Goal: Task Accomplishment & Management: Use online tool/utility

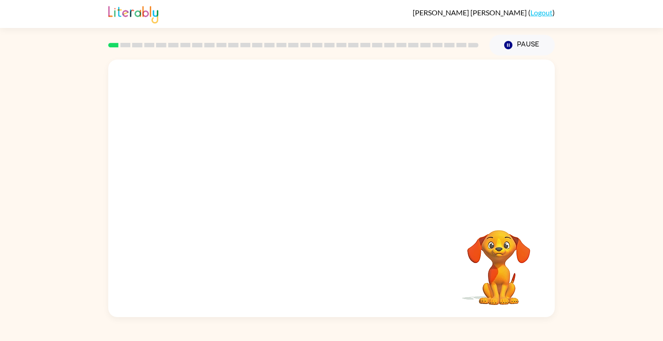
click at [306, 116] on div at bounding box center [331, 136] width 447 height 152
click at [330, 165] on div at bounding box center [331, 136] width 447 height 152
click at [367, 152] on div at bounding box center [331, 136] width 447 height 152
click at [113, 43] on rect at bounding box center [113, 45] width 10 height 5
click at [335, 181] on div at bounding box center [332, 192] width 58 height 33
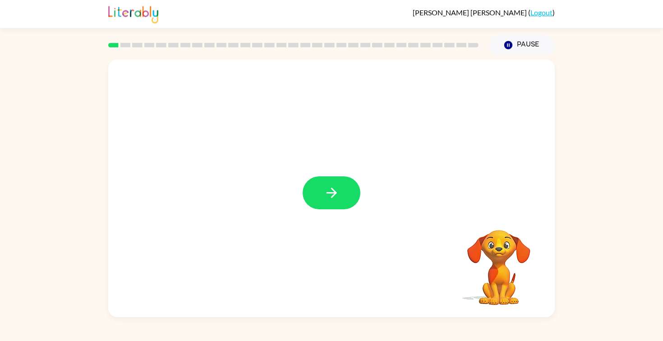
click at [331, 189] on icon "button" at bounding box center [332, 193] width 16 height 16
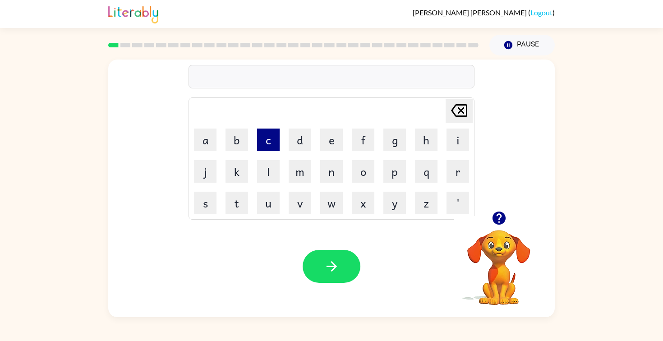
click at [271, 141] on button "c" at bounding box center [268, 140] width 23 height 23
click at [367, 171] on button "o" at bounding box center [363, 171] width 23 height 23
click at [334, 170] on button "n" at bounding box center [331, 171] width 23 height 23
click at [365, 134] on button "f" at bounding box center [363, 140] width 23 height 23
click at [329, 135] on button "e" at bounding box center [331, 140] width 23 height 23
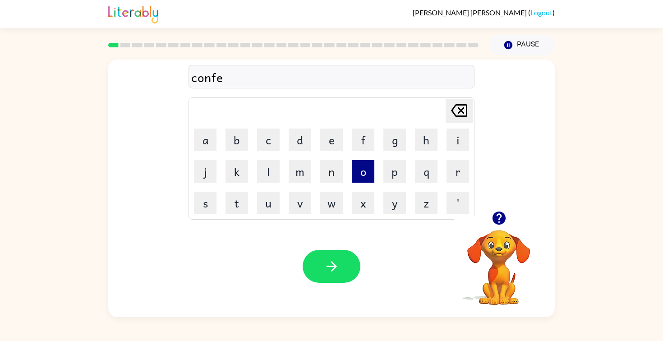
type button "e"
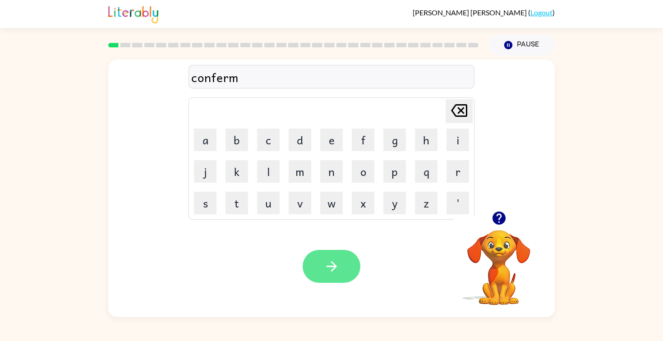
click at [332, 273] on icon "button" at bounding box center [332, 267] width 16 height 16
click at [325, 273] on icon "button" at bounding box center [332, 267] width 16 height 16
click at [335, 259] on icon "button" at bounding box center [332, 267] width 16 height 16
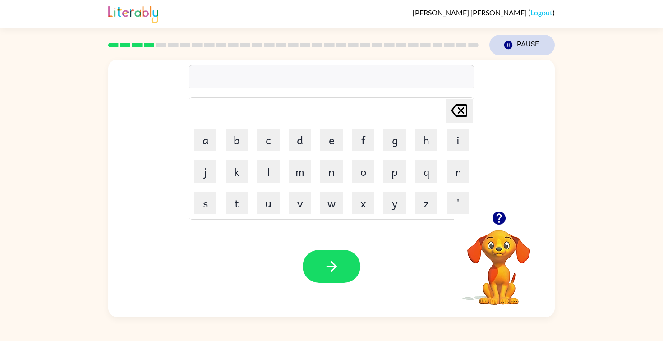
click at [513, 40] on icon "Pause" at bounding box center [509, 45] width 10 height 10
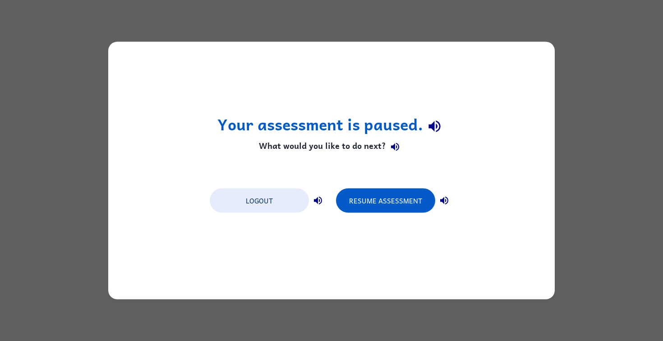
click at [498, 73] on div "Your assessment is paused. What would you like to do next? Logout Resume Assess…" at bounding box center [331, 171] width 447 height 258
click at [416, 197] on button "Resume Assessment" at bounding box center [385, 201] width 99 height 24
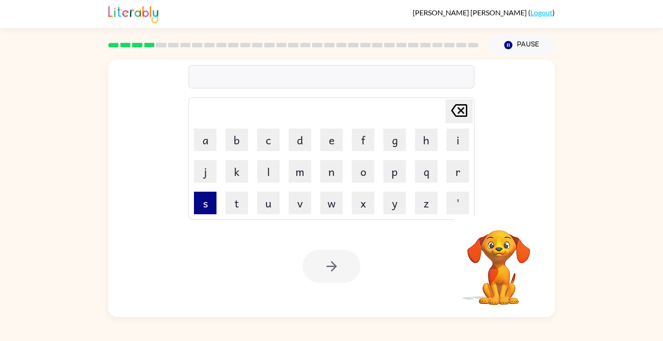
click at [212, 199] on button "s" at bounding box center [205, 203] width 23 height 23
click at [260, 143] on button "c" at bounding box center [268, 140] width 23 height 23
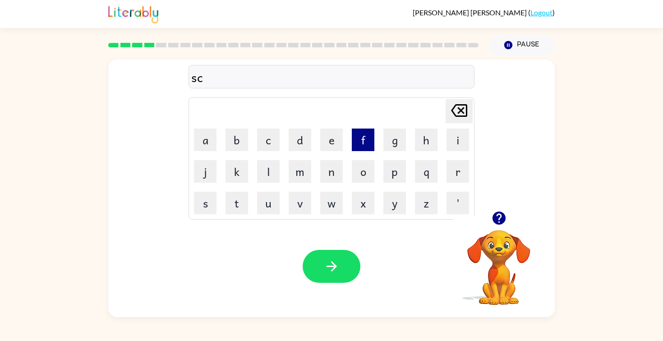
click at [364, 138] on button "f" at bounding box center [363, 140] width 23 height 23
click at [462, 113] on icon "Delete Delete last character input" at bounding box center [459, 111] width 22 height 22
type button "delete"
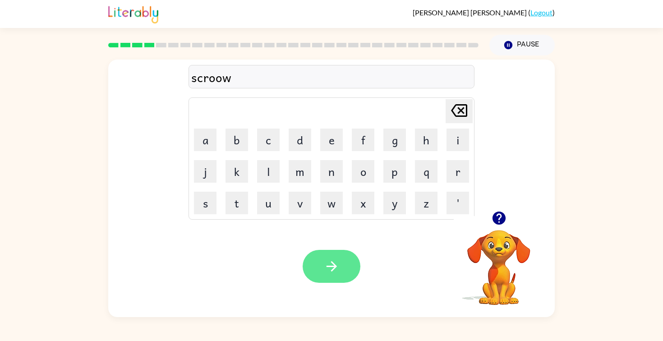
click at [326, 250] on button "button" at bounding box center [332, 266] width 58 height 33
click at [336, 266] on icon "button" at bounding box center [332, 267] width 16 height 16
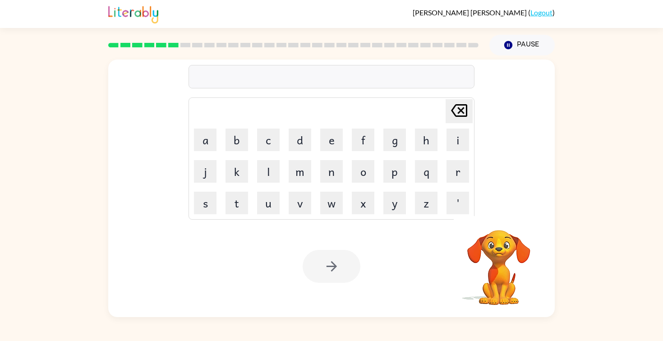
click at [315, 73] on div at bounding box center [332, 76] width 286 height 23
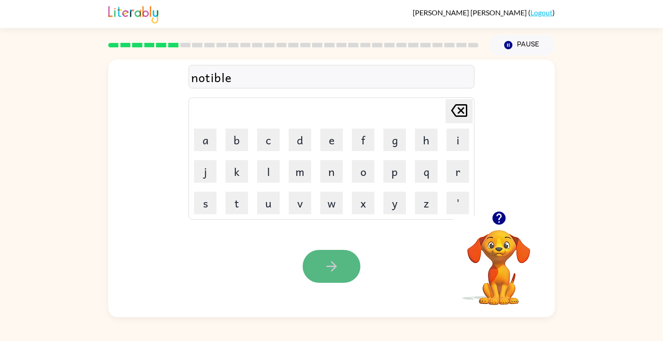
click at [334, 268] on icon "button" at bounding box center [331, 266] width 10 height 10
click at [335, 268] on icon "button" at bounding box center [332, 267] width 16 height 16
click at [332, 267] on icon "button" at bounding box center [332, 267] width 16 height 16
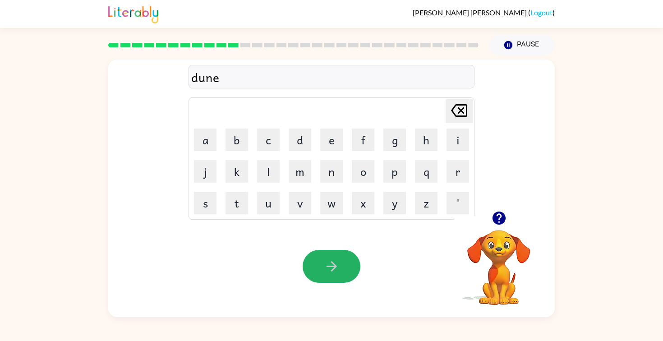
click at [332, 267] on icon "button" at bounding box center [332, 267] width 16 height 16
click at [332, 268] on icon "button" at bounding box center [332, 267] width 16 height 16
click at [333, 265] on icon "button" at bounding box center [332, 267] width 16 height 16
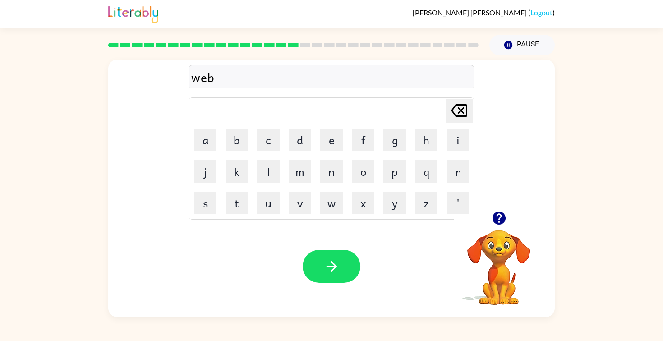
click at [333, 263] on icon "button" at bounding box center [331, 266] width 10 height 10
click at [333, 257] on button "button" at bounding box center [332, 266] width 58 height 33
click at [334, 260] on icon "button" at bounding box center [332, 267] width 16 height 16
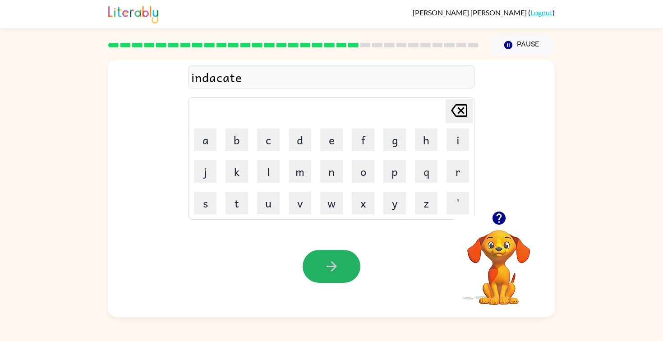
click at [334, 260] on icon "button" at bounding box center [332, 267] width 16 height 16
click at [335, 269] on icon "button" at bounding box center [332, 267] width 16 height 16
click at [335, 265] on icon "button" at bounding box center [331, 266] width 10 height 10
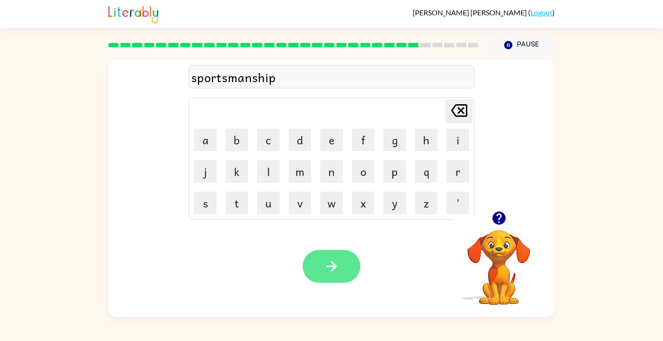
click at [335, 263] on icon "button" at bounding box center [332, 267] width 16 height 16
click at [334, 265] on icon "button" at bounding box center [331, 266] width 10 height 10
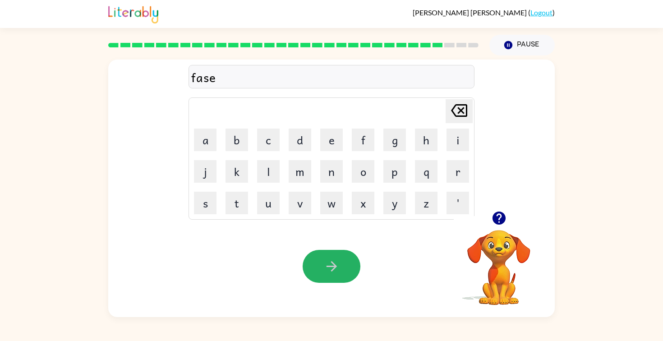
click at [334, 266] on icon "button" at bounding box center [331, 266] width 10 height 10
click at [335, 265] on icon "button" at bounding box center [332, 267] width 16 height 16
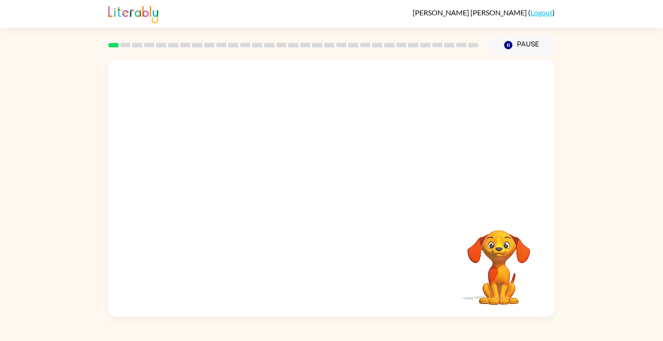
click at [377, 158] on div at bounding box center [331, 136] width 447 height 152
click at [226, 167] on video "Your browser must support playing .mp4 files to use Literably. Please try using…" at bounding box center [331, 136] width 447 height 152
click at [333, 193] on icon "button" at bounding box center [331, 193] width 10 height 10
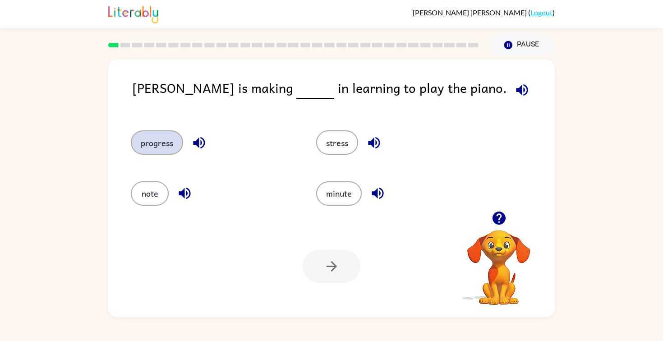
click at [145, 140] on button "progress" at bounding box center [157, 142] width 52 height 24
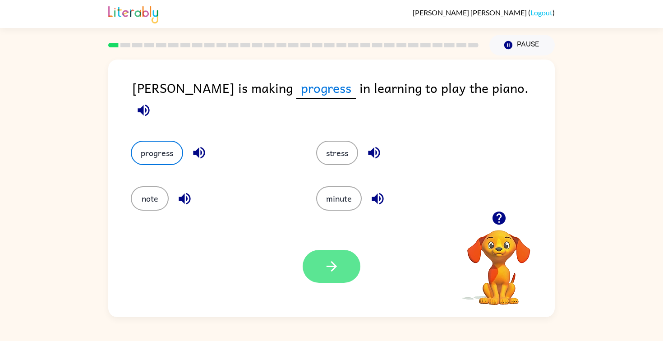
click at [337, 257] on button "button" at bounding box center [332, 266] width 58 height 33
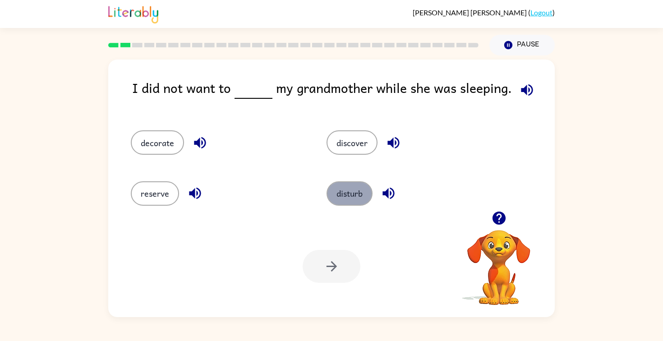
click at [354, 192] on button "disturb" at bounding box center [350, 193] width 46 height 24
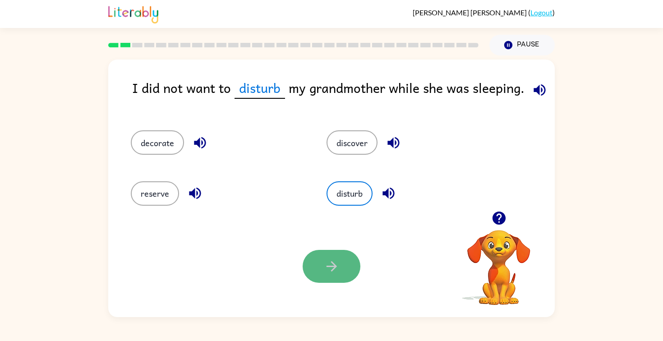
click at [342, 271] on button "button" at bounding box center [332, 266] width 58 height 33
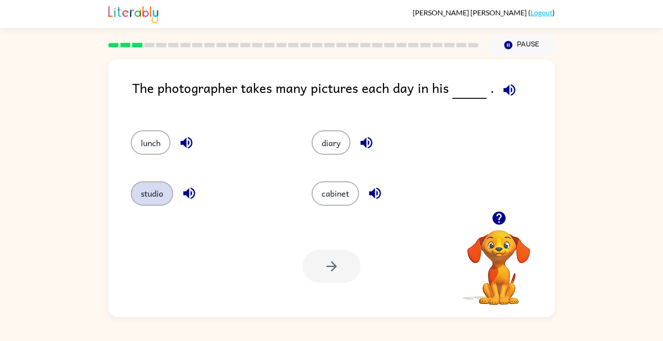
click at [153, 192] on button "studio" at bounding box center [152, 193] width 42 height 24
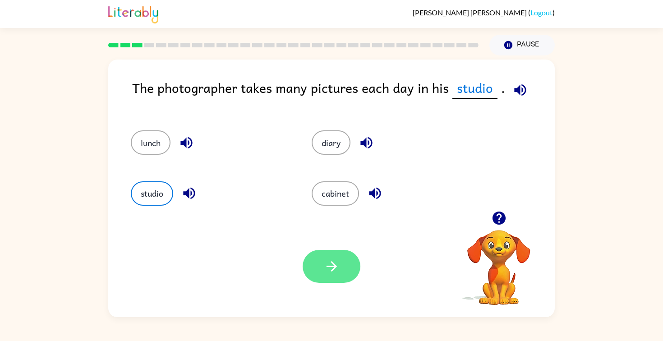
click at [324, 260] on icon "button" at bounding box center [332, 267] width 16 height 16
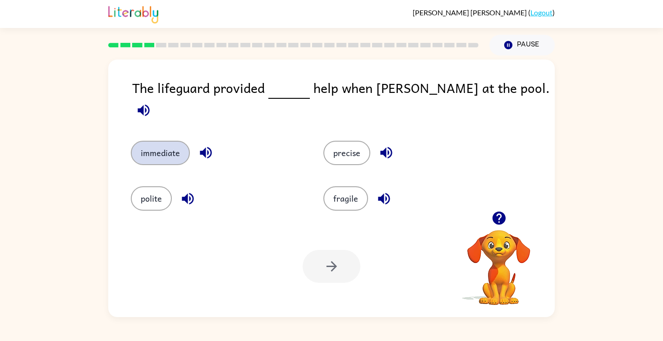
click at [157, 141] on button "immediate" at bounding box center [160, 153] width 59 height 24
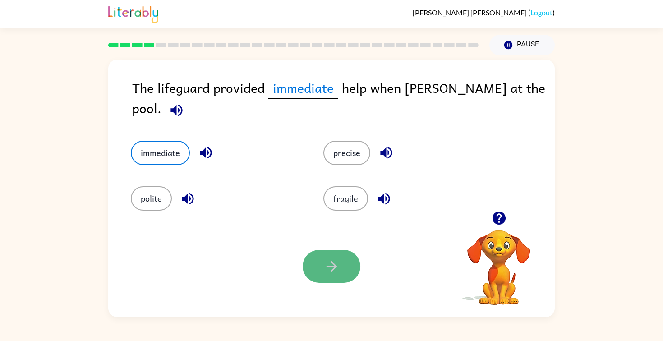
click at [324, 259] on icon "button" at bounding box center [332, 267] width 16 height 16
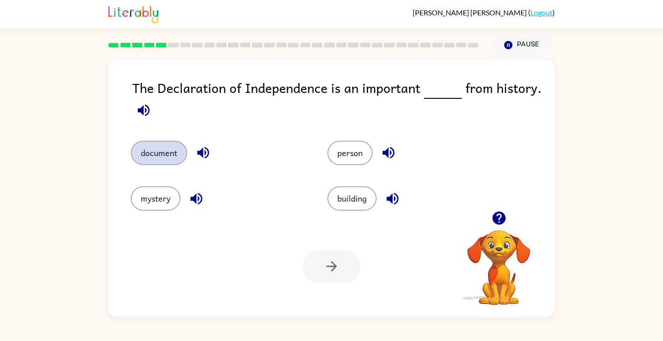
click at [163, 156] on button "document" at bounding box center [159, 153] width 56 height 24
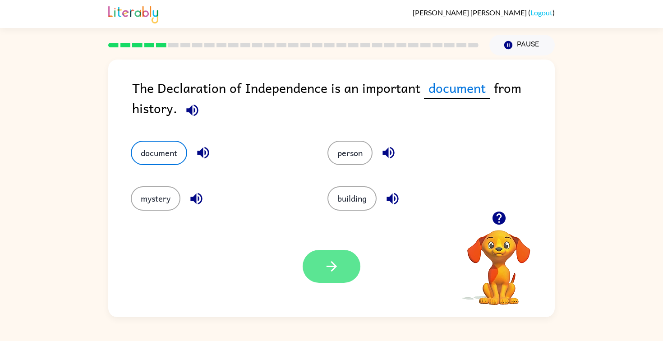
click at [326, 266] on icon "button" at bounding box center [332, 267] width 16 height 16
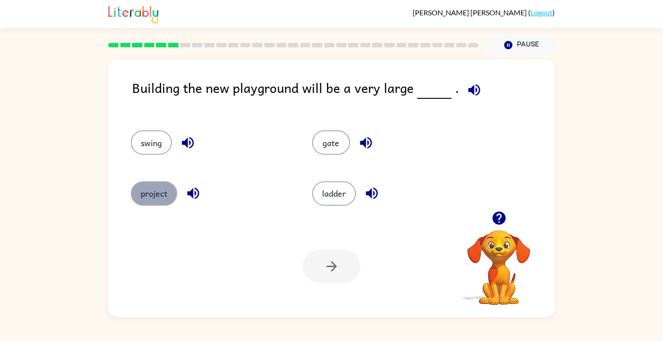
click at [157, 190] on button "project" at bounding box center [154, 193] width 46 height 24
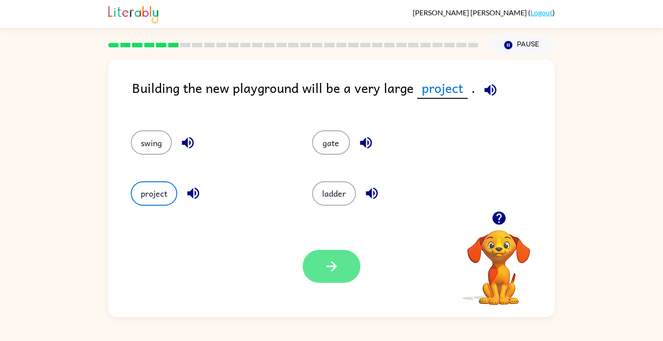
click at [347, 260] on button "button" at bounding box center [332, 266] width 58 height 33
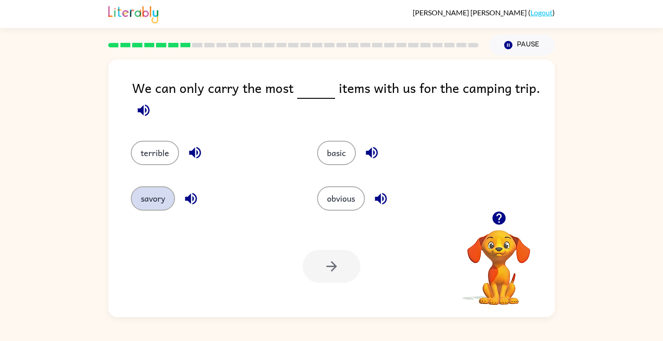
click at [155, 206] on button "savory" at bounding box center [153, 198] width 44 height 24
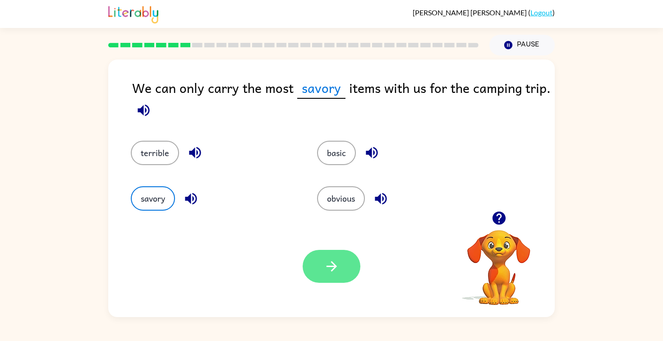
click at [331, 268] on icon "button" at bounding box center [332, 267] width 16 height 16
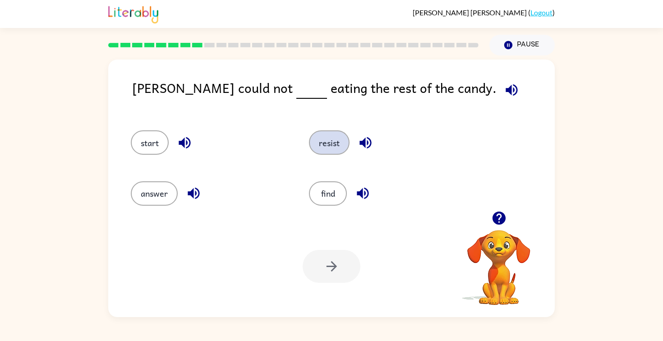
click at [337, 147] on button "resist" at bounding box center [329, 142] width 41 height 24
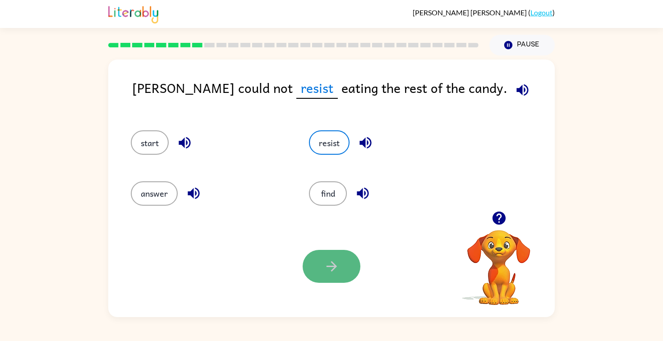
click at [336, 259] on icon "button" at bounding box center [332, 267] width 16 height 16
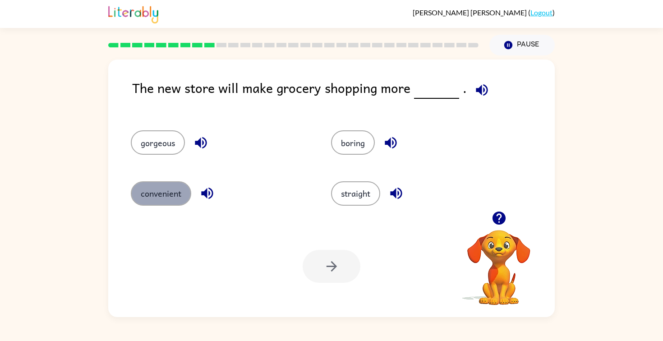
click at [171, 198] on button "convenient" at bounding box center [161, 193] width 60 height 24
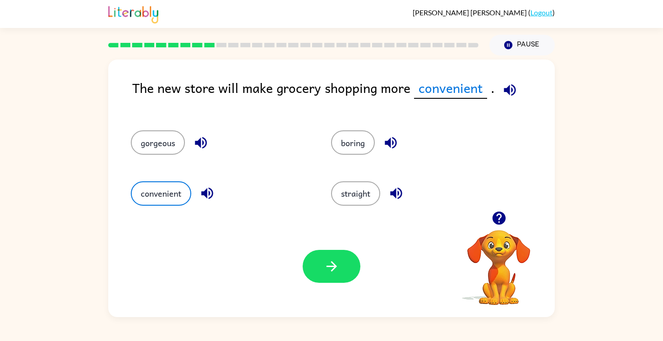
click at [337, 248] on div "Your browser must support playing .mp4 files to use Literably. Please try using…" at bounding box center [331, 267] width 447 height 102
click at [337, 255] on button "button" at bounding box center [332, 266] width 58 height 33
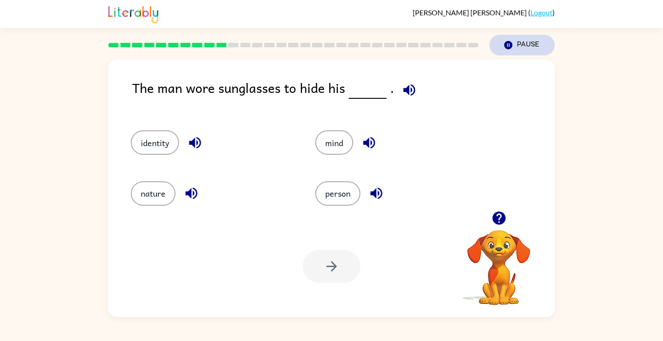
click at [500, 44] on button "Pause Pause" at bounding box center [522, 45] width 65 height 21
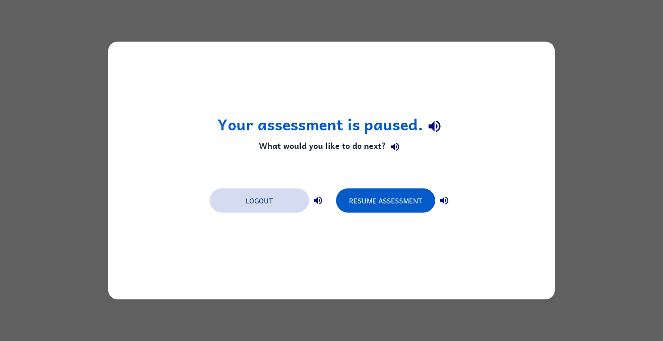
click at [287, 196] on button "Logout" at bounding box center [259, 201] width 99 height 24
